Goal: Task Accomplishment & Management: Complete application form

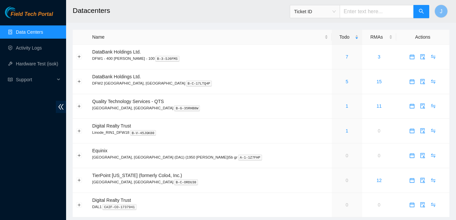
click at [36, 33] on link "Data Centers" at bounding box center [29, 31] width 27 height 5
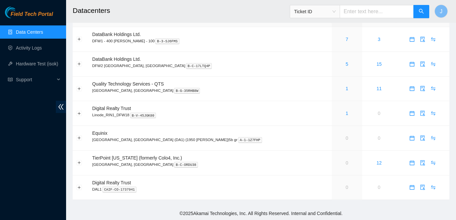
click at [18, 112] on div "Field Tech Portal Data Centers Activity Logs Hardware Test (isok) Support" at bounding box center [33, 113] width 66 height 213
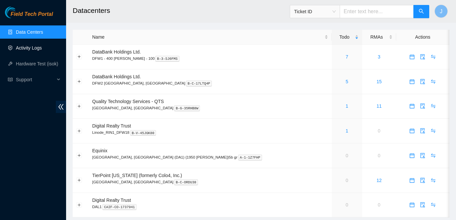
click at [30, 46] on link "Activity Logs" at bounding box center [29, 47] width 26 height 5
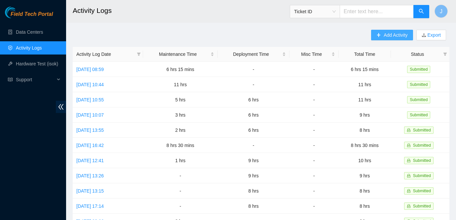
click at [403, 35] on span "Add Activity" at bounding box center [395, 34] width 24 height 7
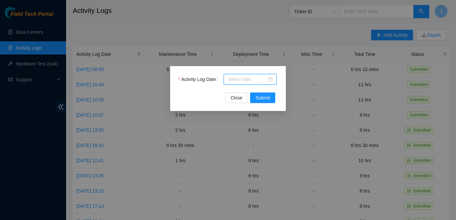
click at [242, 79] on input "Activity Log Date" at bounding box center [247, 79] width 39 height 7
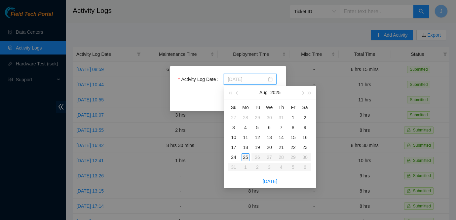
type input "[DATE]"
click at [12, 115] on div "Activity Log Date Close Submit" at bounding box center [228, 110] width 456 height 220
click at [264, 78] on input "Activity Log Date" at bounding box center [247, 79] width 39 height 7
type input "[DATE]"
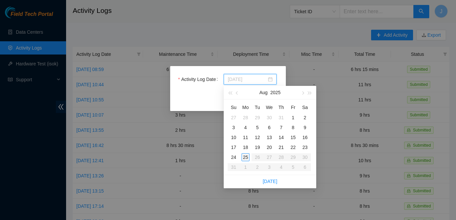
click at [248, 157] on div "25" at bounding box center [245, 157] width 8 height 8
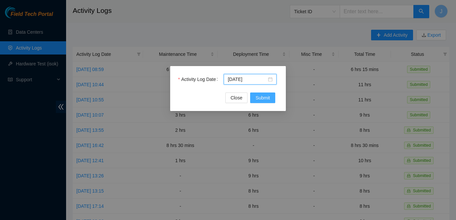
click at [269, 96] on span "Submit" at bounding box center [262, 97] width 15 height 7
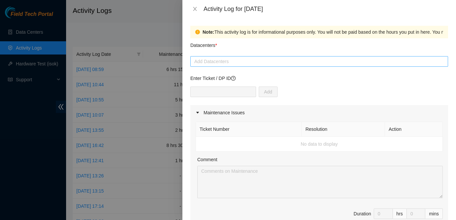
click at [229, 63] on div at bounding box center [319, 61] width 254 height 8
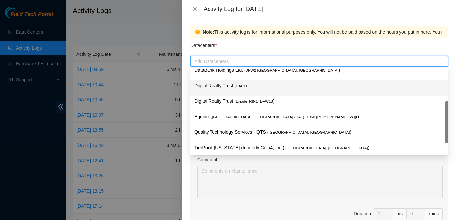
scroll to position [24, 0]
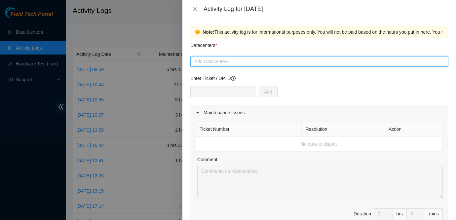
click at [29, 122] on div at bounding box center [228, 110] width 456 height 220
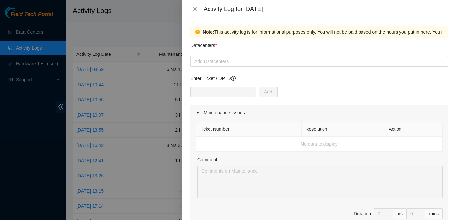
click at [5, 129] on div at bounding box center [228, 110] width 456 height 220
click at [245, 63] on div at bounding box center [319, 61] width 254 height 8
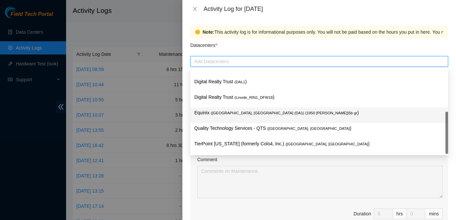
click at [236, 112] on span "( [GEOGRAPHIC_DATA], [GEOGRAPHIC_DATA] (DA1) {1950 [PERSON_NAME]}5b gr" at bounding box center [284, 113] width 146 height 4
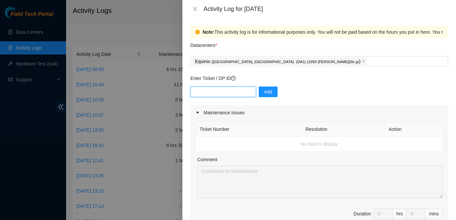
click at [239, 94] on input "text" at bounding box center [223, 92] width 66 height 11
click at [279, 211] on span "Duration 0 hrs 0 mins" at bounding box center [318, 217] width 247 height 18
click at [225, 88] on input "text" at bounding box center [223, 92] width 66 height 11
type input "84203"
click at [264, 92] on span "Add" at bounding box center [268, 91] width 8 height 7
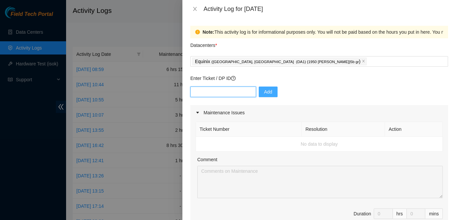
click at [201, 96] on input "text" at bounding box center [223, 92] width 66 height 11
paste input "84203"
type input "DP84203"
click at [264, 94] on span "Add" at bounding box center [268, 91] width 8 height 7
click at [205, 92] on input "text" at bounding box center [223, 92] width 66 height 11
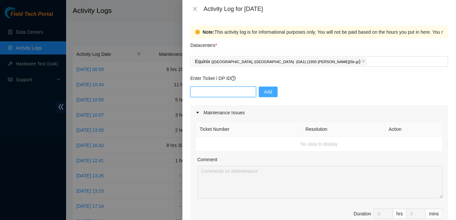
paste input "DP84203"
type input "DP84203"
click at [264, 94] on span "Add" at bounding box center [268, 91] width 8 height 7
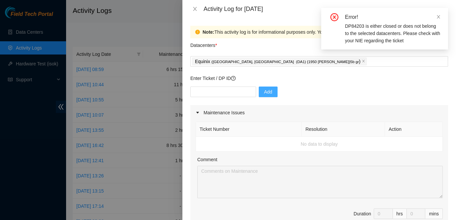
drag, startPoint x: 344, startPoint y: 25, endPoint x: 322, endPoint y: 33, distance: 23.0
click at [322, 33] on div "Error! DP84203 is either closed or does not belong to the selected datacenters.…" at bounding box center [384, 29] width 127 height 42
click at [310, 89] on div "Add" at bounding box center [319, 96] width 258 height 18
click at [300, 62] on div "Equinix ( [GEOGRAPHIC_DATA], [GEOGRAPHIC_DATA] (DA1) {1950 [PERSON_NAME]}5b gr )" at bounding box center [280, 61] width 176 height 9
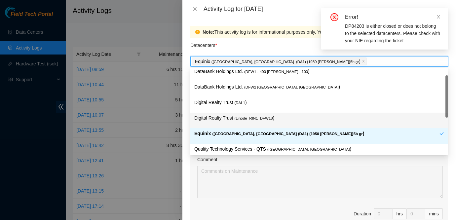
scroll to position [0, 0]
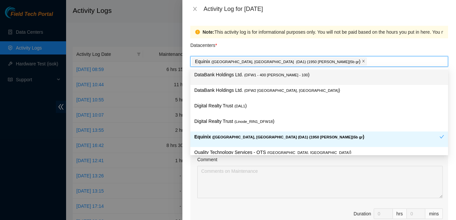
click at [362, 61] on icon "close" at bounding box center [363, 60] width 3 height 3
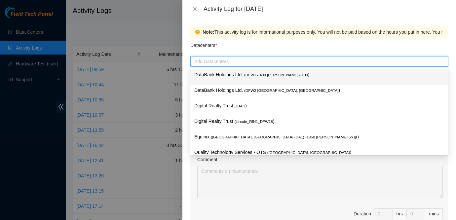
click at [290, 60] on div at bounding box center [319, 61] width 254 height 8
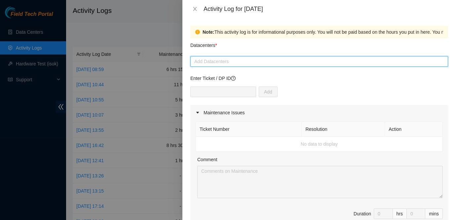
click at [270, 58] on div at bounding box center [319, 61] width 254 height 8
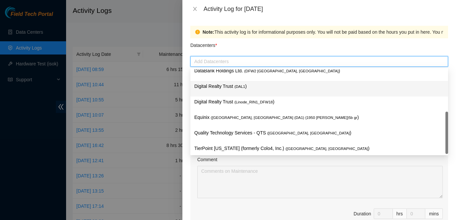
scroll to position [24, 0]
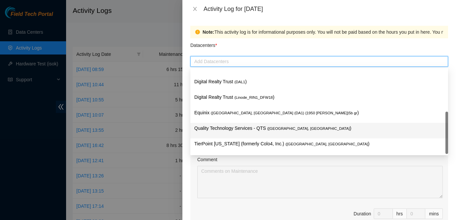
click at [246, 127] on p "Quality Technology Services - QTS ( [GEOGRAPHIC_DATA], [GEOGRAPHIC_DATA] )" at bounding box center [319, 128] width 250 height 8
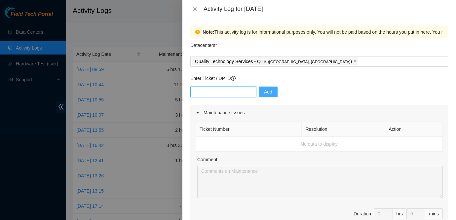
click at [236, 89] on input "text" at bounding box center [223, 92] width 66 height 11
paste input "DP84203"
type input "DP84203"
click at [265, 92] on span "Add" at bounding box center [268, 91] width 8 height 7
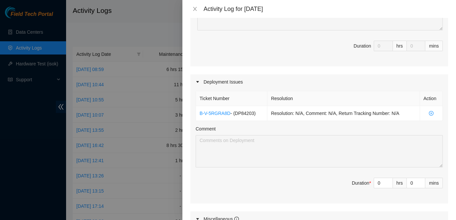
scroll to position [173, 0]
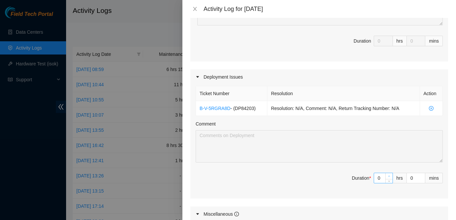
type input "1"
click at [388, 176] on icon "up" at bounding box center [389, 176] width 2 height 2
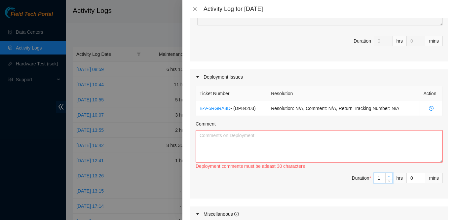
click at [388, 176] on icon "up" at bounding box center [389, 176] width 2 height 2
type input "2"
type input "3"
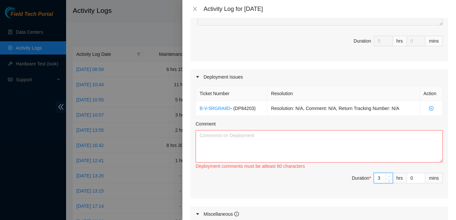
click at [388, 176] on icon "up" at bounding box center [389, 176] width 2 height 2
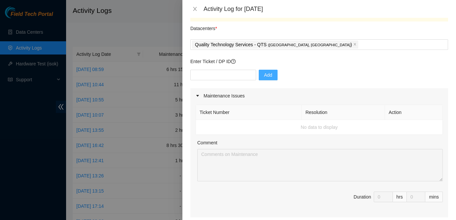
scroll to position [0, 0]
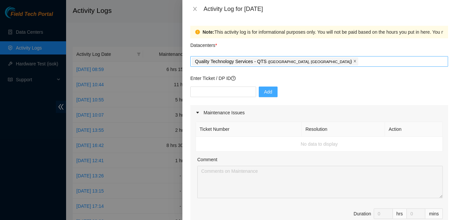
click at [354, 62] on icon "close" at bounding box center [355, 61] width 2 height 2
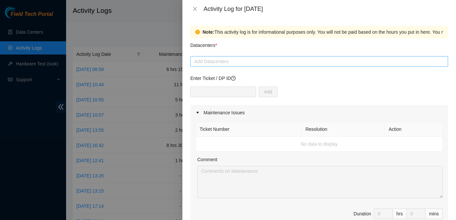
click at [376, 115] on div "Maintenance Issues" at bounding box center [319, 112] width 258 height 15
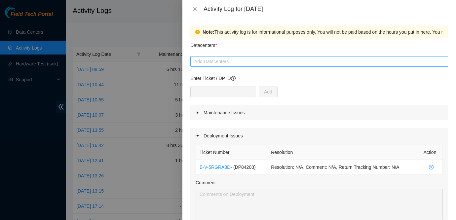
click at [24, 124] on div at bounding box center [228, 110] width 456 height 220
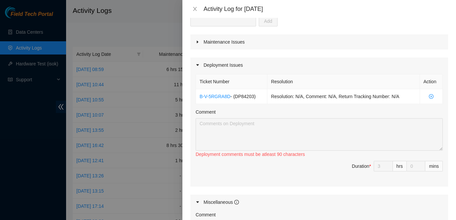
scroll to position [86, 0]
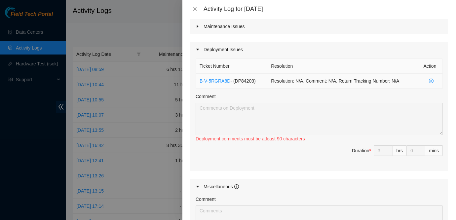
click at [433, 83] on span "close-circle" at bounding box center [430, 81] width 15 height 5
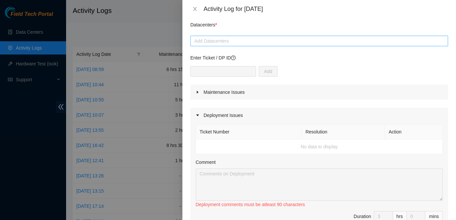
scroll to position [0, 0]
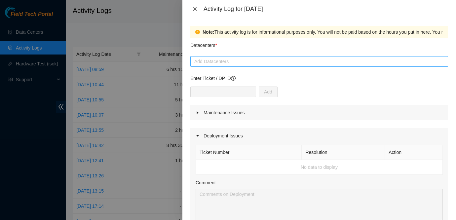
click at [196, 7] on icon "close" at bounding box center [194, 8] width 5 height 5
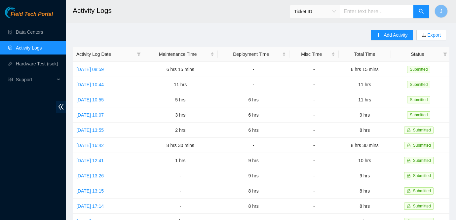
click at [4, 140] on div "Field Tech Portal Data Centers Activity Logs Hardware Test (isok) Support" at bounding box center [33, 113] width 66 height 213
click at [385, 33] on span "Add Activity" at bounding box center [395, 34] width 24 height 7
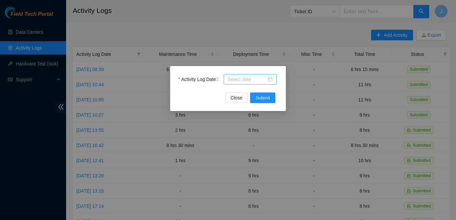
click at [271, 79] on div at bounding box center [250, 79] width 45 height 7
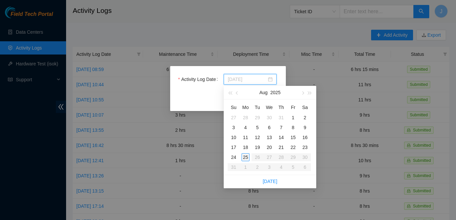
type input "[DATE]"
click at [248, 159] on div "25" at bounding box center [245, 157] width 8 height 8
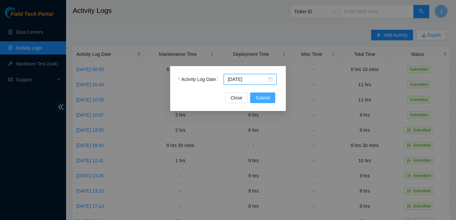
click at [265, 98] on span "Submit" at bounding box center [262, 97] width 15 height 7
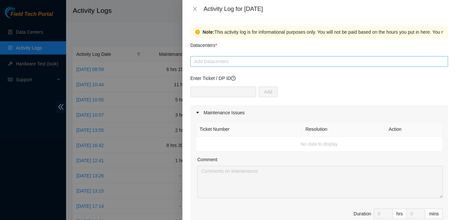
click at [241, 62] on div at bounding box center [319, 61] width 254 height 8
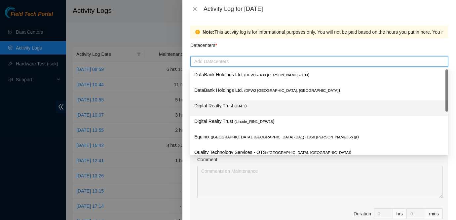
scroll to position [24, 0]
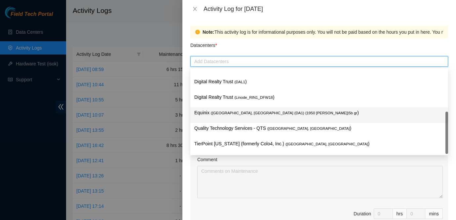
click at [229, 114] on span "( [GEOGRAPHIC_DATA], [GEOGRAPHIC_DATA] (DA1) {1950 [PERSON_NAME]}5b gr" at bounding box center [284, 113] width 146 height 4
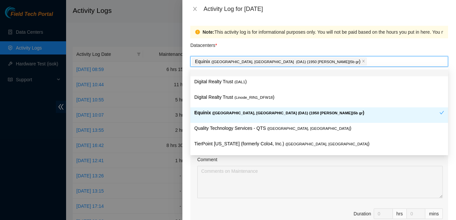
click at [337, 41] on div "Datacenters *" at bounding box center [319, 47] width 258 height 18
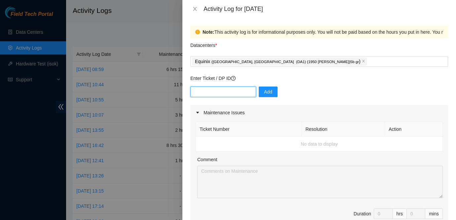
click at [227, 91] on input "text" at bounding box center [223, 92] width 66 height 11
type input "DP84203"
click at [264, 93] on span "Add" at bounding box center [268, 91] width 8 height 7
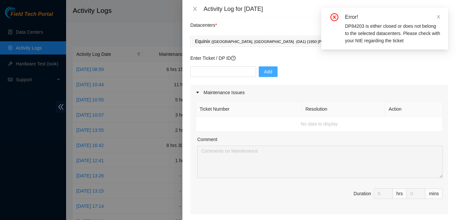
scroll to position [0, 0]
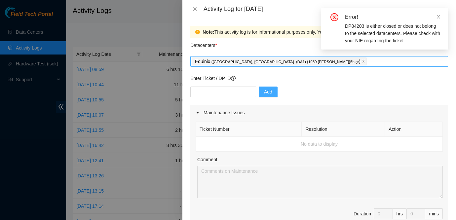
click at [362, 61] on icon "close" at bounding box center [363, 60] width 3 height 3
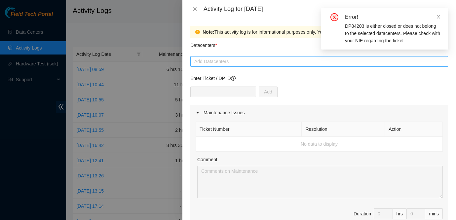
click at [296, 61] on div at bounding box center [319, 61] width 254 height 8
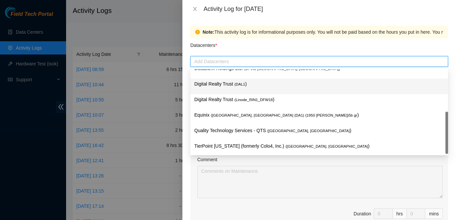
scroll to position [24, 0]
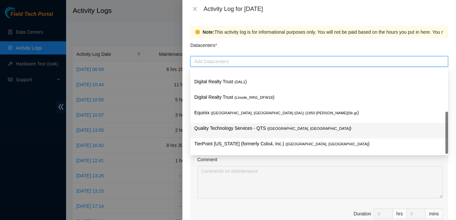
click at [234, 130] on p "Quality Technology Services - QTS ( [GEOGRAPHIC_DATA], [GEOGRAPHIC_DATA] )" at bounding box center [319, 128] width 250 height 8
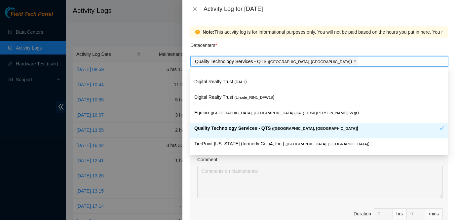
click at [284, 127] on span "( [GEOGRAPHIC_DATA], [GEOGRAPHIC_DATA]" at bounding box center [314, 128] width 85 height 4
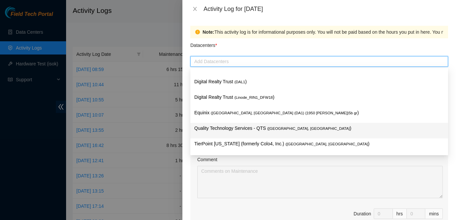
click at [284, 127] on span "( [GEOGRAPHIC_DATA], [GEOGRAPHIC_DATA]" at bounding box center [308, 128] width 83 height 4
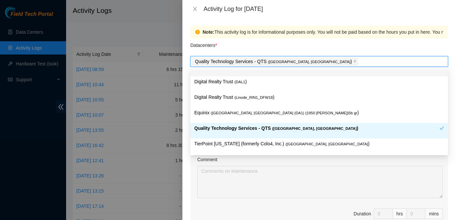
click at [317, 51] on div "Datacenters *" at bounding box center [319, 47] width 258 height 18
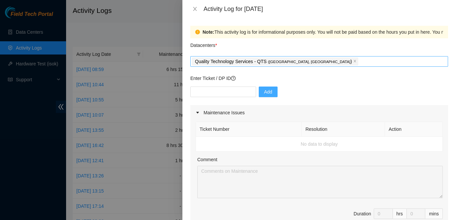
click at [234, 85] on div "Enter Ticket / DP ID Add" at bounding box center [319, 90] width 258 height 30
click at [235, 93] on input "text" at bounding box center [223, 92] width 66 height 11
type input "DP84203"
click at [260, 97] on button "Add" at bounding box center [268, 92] width 19 height 11
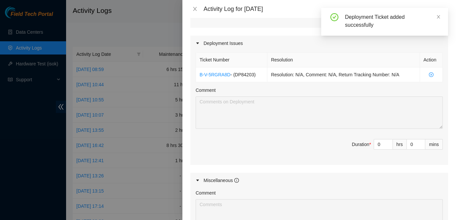
scroll to position [218, 0]
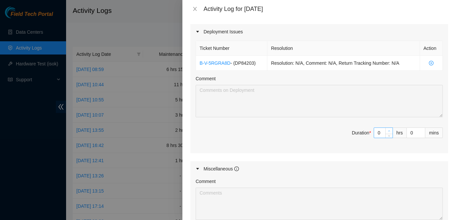
type input "1"
click at [388, 132] on span "up" at bounding box center [389, 131] width 4 height 4
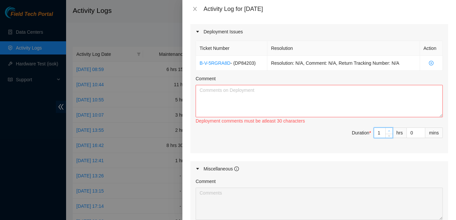
type input "2"
click at [388, 132] on span "up" at bounding box center [389, 131] width 4 height 4
type input "3"
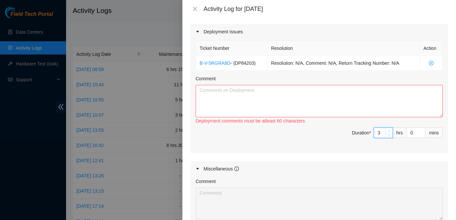
click at [388, 132] on span "up" at bounding box center [389, 131] width 4 height 4
type input "4"
click at [388, 132] on span "up" at bounding box center [389, 131] width 4 height 4
type input "5"
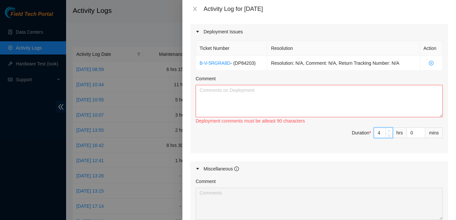
type input "5"
click at [388, 132] on span "up" at bounding box center [389, 131] width 4 height 4
type input "6"
click at [388, 132] on span "up" at bounding box center [389, 131] width 4 height 4
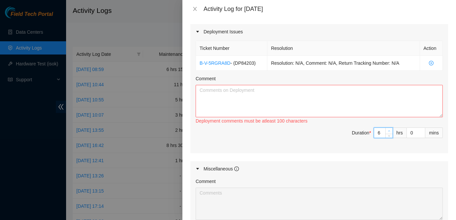
type input "7"
click at [388, 132] on span "up" at bounding box center [389, 131] width 4 height 4
type input "8"
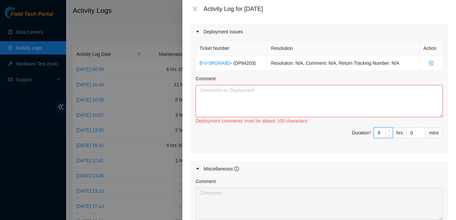
click at [386, 129] on span "Increase Value" at bounding box center [388, 131] width 7 height 6
click at [254, 95] on textarea "Comment" at bounding box center [318, 101] width 247 height 32
type input "9"
click at [388, 130] on icon "up" at bounding box center [389, 131] width 2 height 2
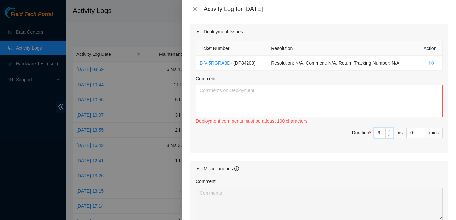
type input "10"
click at [388, 130] on icon "up" at bounding box center [389, 131] width 2 height 2
click at [329, 96] on textarea "Comment" at bounding box center [318, 101] width 247 height 32
type textarea "Worked on"
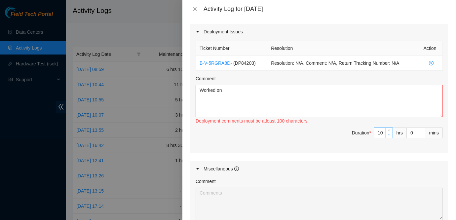
type input "9"
click at [386, 134] on span "Decrease Value" at bounding box center [388, 135] width 7 height 6
type input "8"
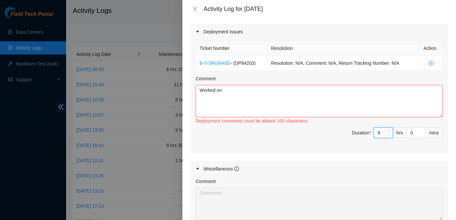
click at [386, 134] on span "Decrease Value" at bounding box center [388, 135] width 7 height 6
type input "7"
click at [386, 134] on span "Decrease Value" at bounding box center [388, 135] width 7 height 6
type input "6"
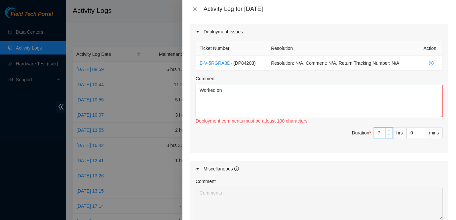
type input "6"
click at [386, 134] on span "Decrease Value" at bounding box center [388, 135] width 7 height 6
type input "5"
click at [386, 134] on span "Decrease Value" at bounding box center [388, 135] width 7 height 6
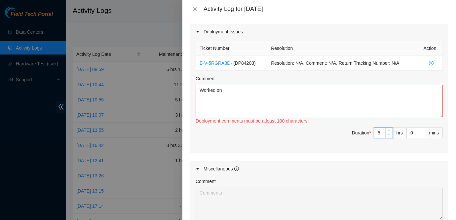
type input "4"
click at [386, 134] on span "Decrease Value" at bounding box center [388, 135] width 7 height 6
type input "3"
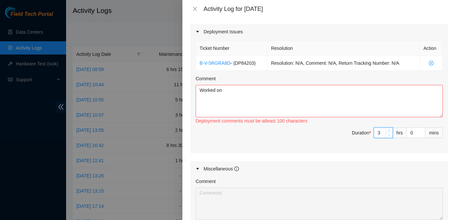
click at [386, 134] on span "Decrease Value" at bounding box center [388, 135] width 7 height 6
type input "2"
click at [386, 134] on span "Decrease Value" at bounding box center [388, 135] width 7 height 6
type input "1"
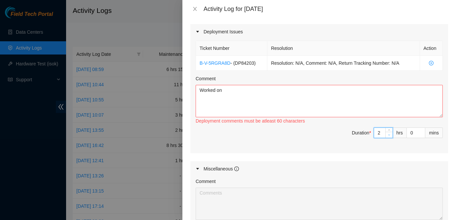
type input "1"
click at [386, 134] on span "Decrease Value" at bounding box center [388, 135] width 7 height 6
type input "2"
click at [389, 128] on span "Increase Value" at bounding box center [388, 131] width 7 height 6
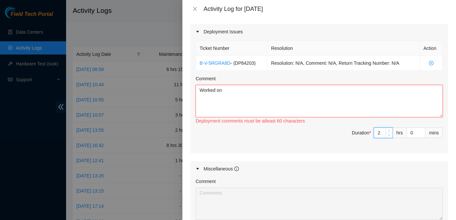
click at [307, 90] on textarea "Worked on" at bounding box center [318, 101] width 247 height 32
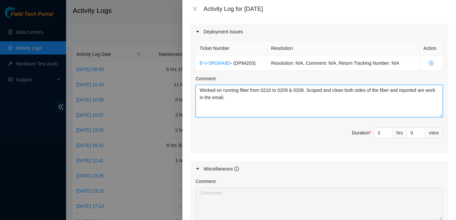
scroll to position [324, 0]
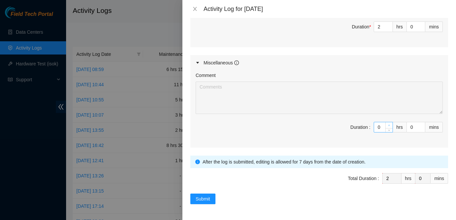
type textarea "Worked on running fiber from 0210 to 0209 & 0208. Scoped and clean both sides o…"
type input "1"
type input "3"
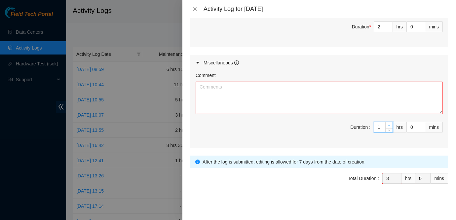
click at [389, 125] on icon "up" at bounding box center [389, 125] width 2 height 1
type input "2"
type input "4"
click at [389, 125] on icon "up" at bounding box center [389, 125] width 2 height 1
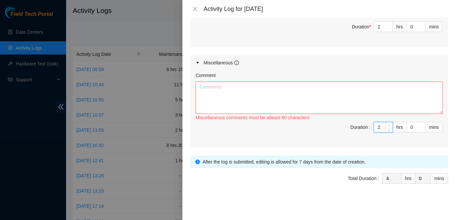
type input "3"
type input "5"
type input "4"
type input "6"
click at [389, 125] on icon "up" at bounding box center [389, 125] width 2 height 1
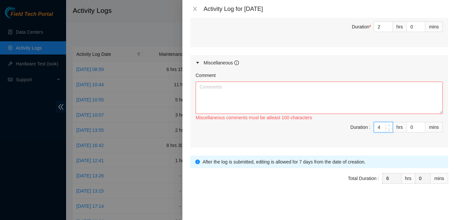
type input "5"
type input "7"
click at [389, 125] on icon "up" at bounding box center [389, 125] width 2 height 1
type input "6"
type input "8"
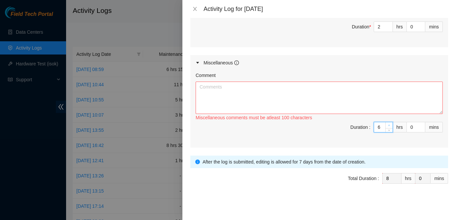
click at [389, 125] on icon "up" at bounding box center [389, 125] width 2 height 1
type input "7"
type input "9"
click at [389, 125] on icon "up" at bounding box center [389, 125] width 2 height 1
type input "8"
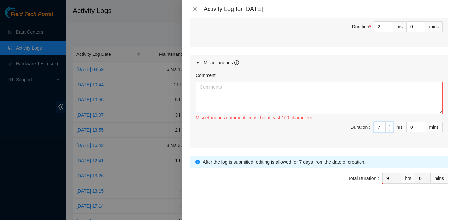
type input "10"
click at [389, 125] on icon "up" at bounding box center [389, 125] width 2 height 1
click at [360, 93] on textarea "Comment" at bounding box center [318, 98] width 247 height 32
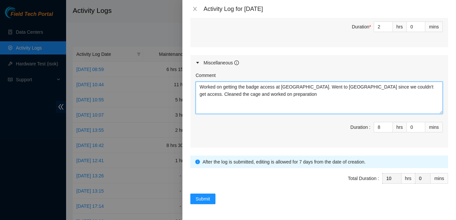
click at [257, 94] on textarea "Worked on getting the badge access at [GEOGRAPHIC_DATA]. Went to [GEOGRAPHIC_DA…" at bounding box center [318, 98] width 247 height 32
type textarea "Worked on getting the badge access at [GEOGRAPHIC_DATA]. Went to [GEOGRAPHIC_DA…"
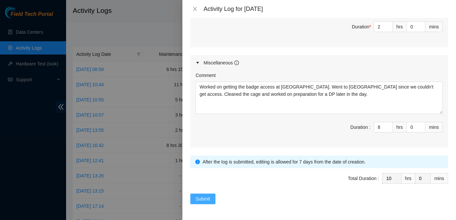
click at [205, 195] on span "Submit" at bounding box center [202, 198] width 15 height 7
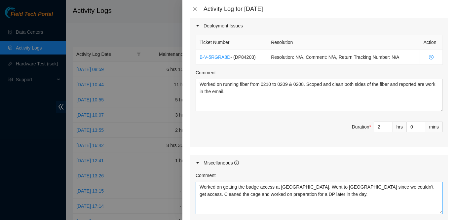
scroll to position [155, 0]
